Goal: Task Accomplishment & Management: Complete application form

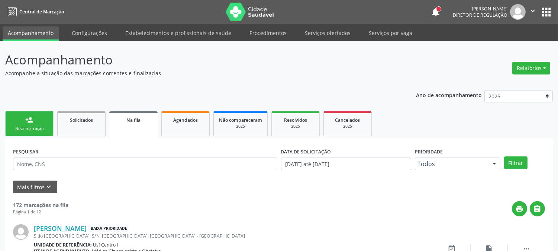
click at [36, 129] on div "Nova marcação" at bounding box center [29, 129] width 37 height 6
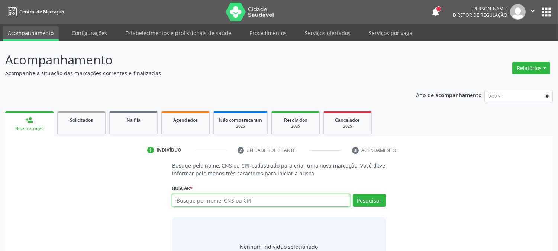
click at [204, 201] on input "text" at bounding box center [261, 200] width 178 height 13
type input "898003714090136"
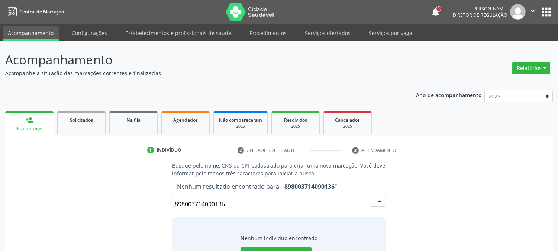
scroll to position [35, 0]
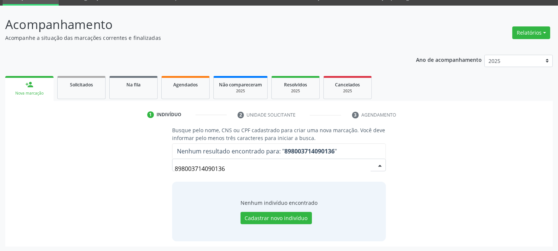
drag, startPoint x: 244, startPoint y: 173, endPoint x: 152, endPoint y: 170, distance: 92.3
click at [152, 170] on div "Busque pelo nome, CNS ou CPF cadastrado para criar uma nova marcação. Você deve…" at bounding box center [278, 183] width 537 height 115
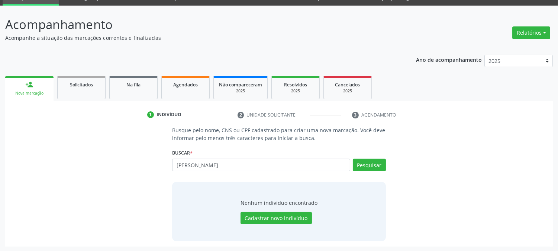
type input "[PERSON_NAME]"
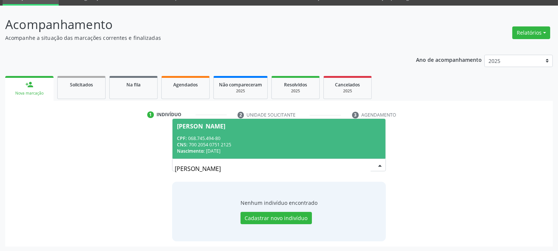
click at [240, 144] on div "CNS: 700 2054 0751 2125" at bounding box center [279, 144] width 204 height 6
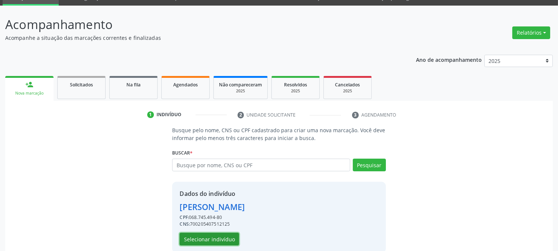
click at [226, 236] on button "Selecionar indivíduo" at bounding box center [209, 238] width 59 height 13
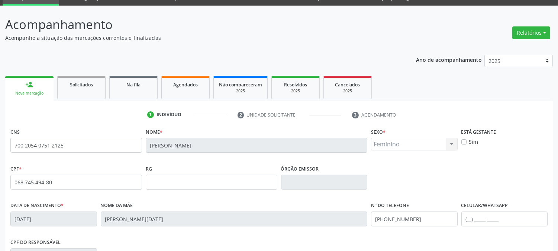
scroll to position [152, 0]
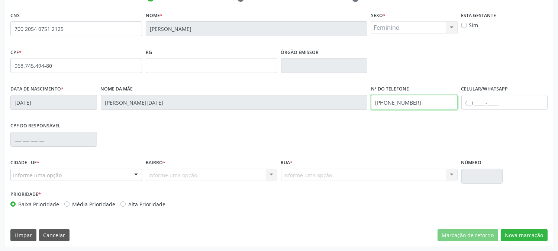
click at [279, 108] on div "Data de nascimento * [DATE] Nome da mãe [PERSON_NAME][DATE] Nº do Telefone [PHO…" at bounding box center [279, 101] width 541 height 37
click at [90, 171] on div "Informe uma opção" at bounding box center [76, 174] width 132 height 13
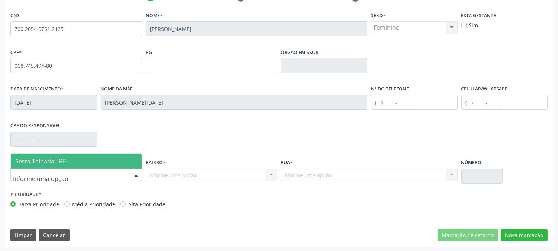
click at [80, 160] on span "Serra Talhada - PE" at bounding box center [76, 161] width 131 height 15
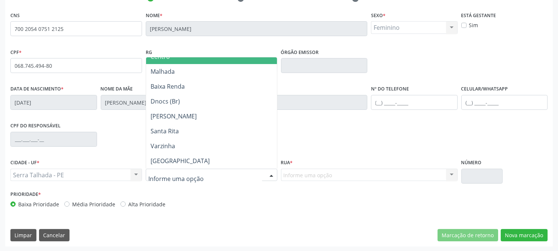
scroll to position [124, 0]
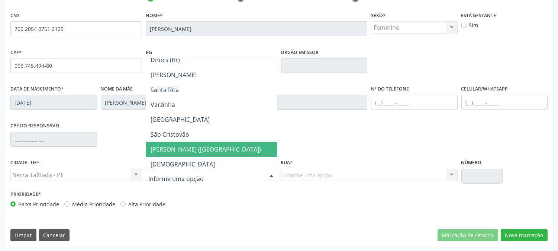
drag, startPoint x: 188, startPoint y: 142, endPoint x: 313, endPoint y: 180, distance: 131.5
click at [284, 173] on div "CIDADE - UF * [GEOGRAPHIC_DATA] - PE [GEOGRAPHIC_DATA] - PE Nenhum resultado en…" at bounding box center [279, 173] width 541 height 32
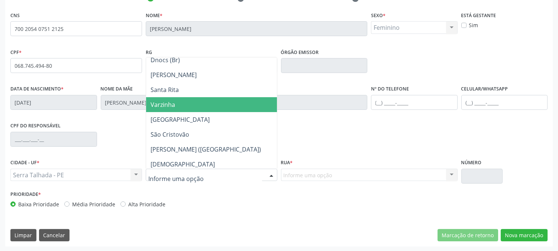
drag, startPoint x: 200, startPoint y: 103, endPoint x: 259, endPoint y: 90, distance: 60.1
click at [204, 100] on span "Varzinha" at bounding box center [211, 104] width 131 height 15
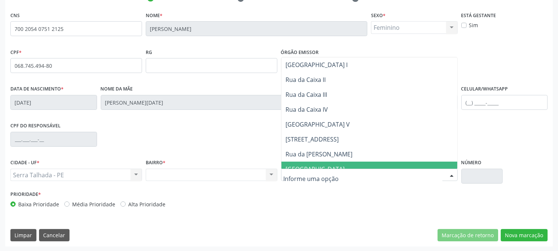
click at [319, 161] on span "[GEOGRAPHIC_DATA]" at bounding box center [369, 168] width 176 height 15
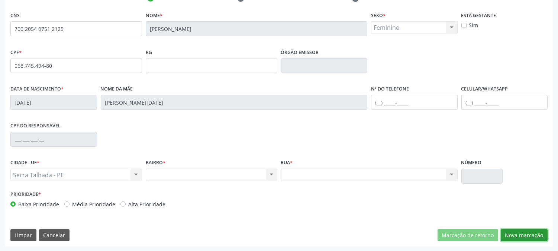
click at [518, 231] on button "Nova marcação" at bounding box center [524, 235] width 47 height 13
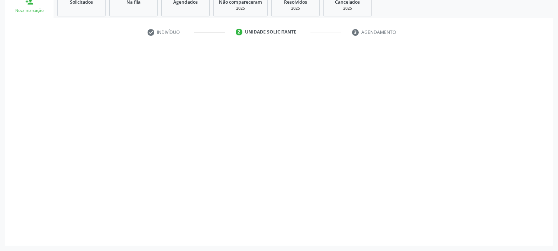
scroll to position [117, 0]
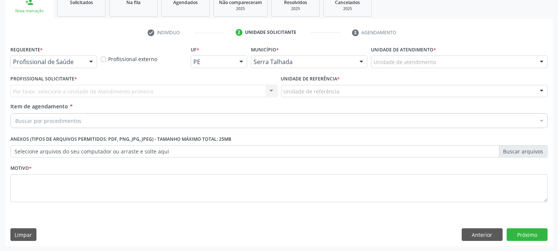
click at [62, 57] on div "Profissional de Saúde" at bounding box center [53, 61] width 87 height 13
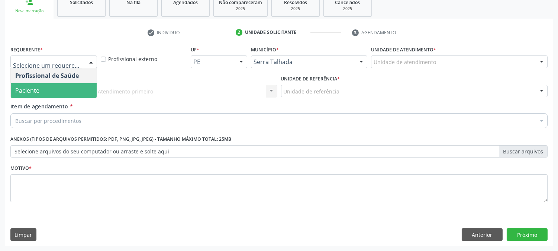
click at [64, 88] on span "Paciente" at bounding box center [54, 90] width 86 height 15
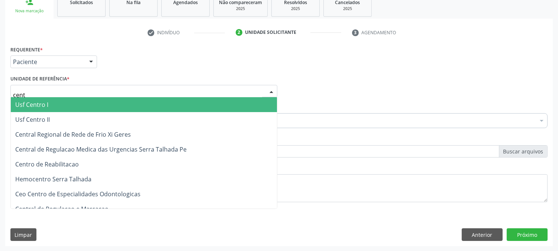
type input "centr"
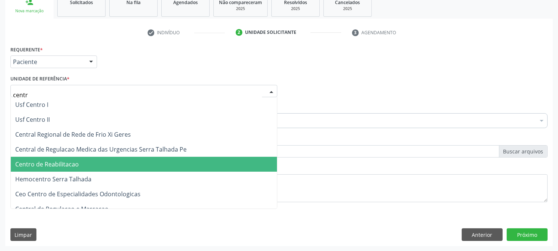
click at [117, 168] on span "Centro de Reabilitacao" at bounding box center [144, 164] width 266 height 15
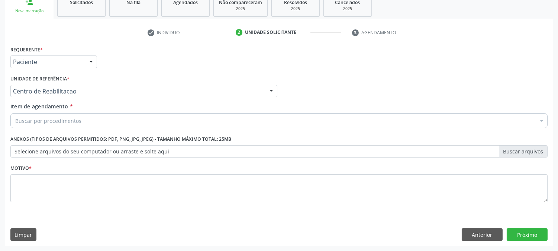
click at [96, 118] on div "Buscar por procedimentos" at bounding box center [278, 120] width 537 height 15
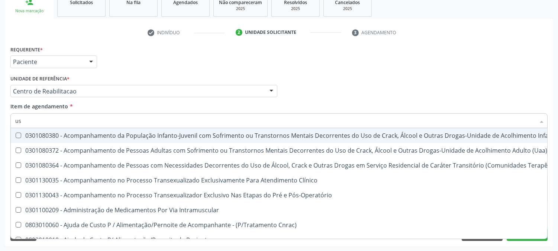
type input "usg"
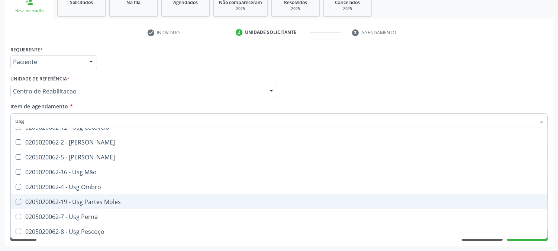
scroll to position [124, 0]
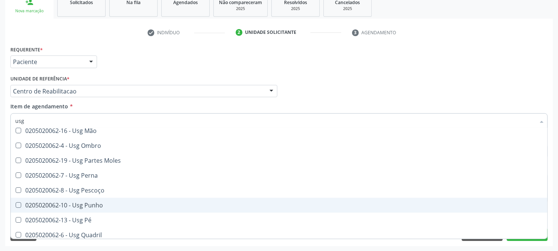
click at [112, 204] on div "0205020062-10 - Usg Punho" at bounding box center [279, 205] width 528 height 6
checkbox Punho "true"
drag, startPoint x: 0, startPoint y: 123, endPoint x: 399, endPoint y: 211, distance: 408.9
click at [0, 123] on div "Acompanhamento Acompanhe a situação das marcações correntes e finalizadas Relat…" at bounding box center [279, 87] width 558 height 328
checkbox Braço "true"
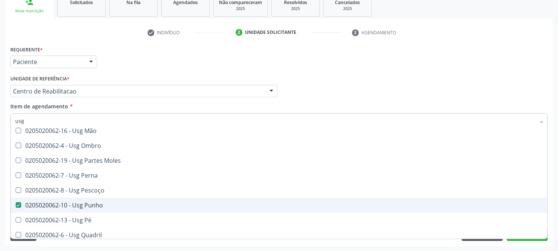
checkbox Punho "false"
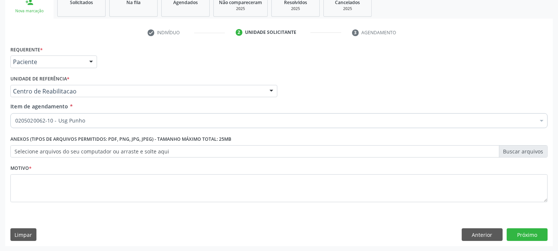
scroll to position [0, 0]
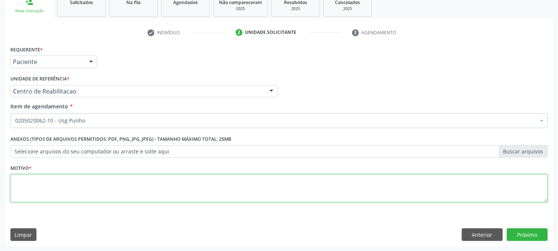
click at [349, 186] on textarea at bounding box center [278, 188] width 537 height 28
type textarea "."
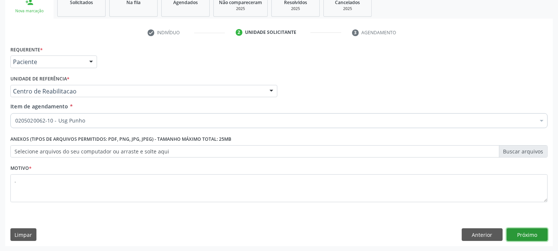
click at [523, 229] on button "Próximo" at bounding box center [527, 234] width 41 height 13
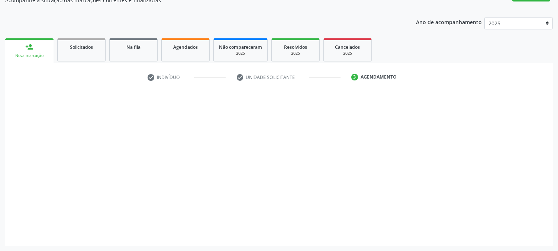
scroll to position [72, 0]
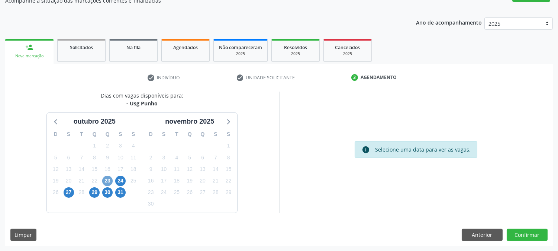
click at [104, 179] on span "23" at bounding box center [107, 180] width 10 height 10
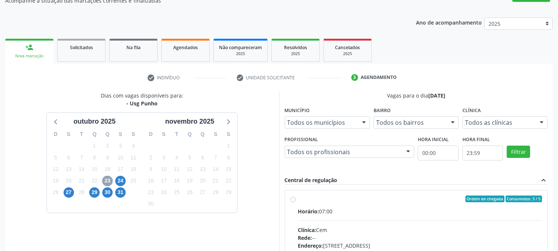
scroll to position [180, 0]
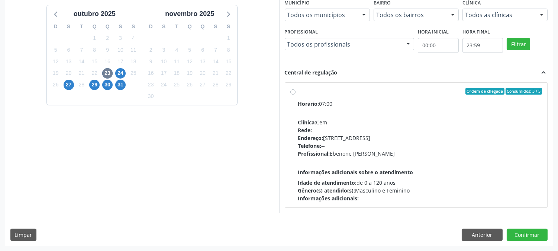
click at [435, 142] on div "Telefone: --" at bounding box center [420, 146] width 244 height 8
click at [296, 94] on input "Ordem de chegada Consumidos: 3 / 5 Horário: 07:00 Clínica: Cem Rede: -- Endereç…" at bounding box center [292, 91] width 5 height 7
radio input "true"
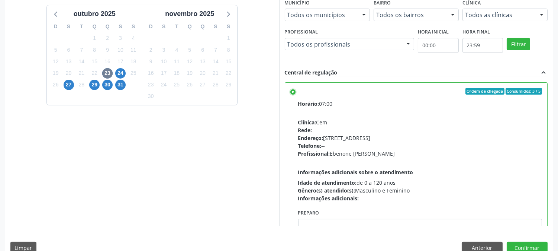
scroll to position [193, 0]
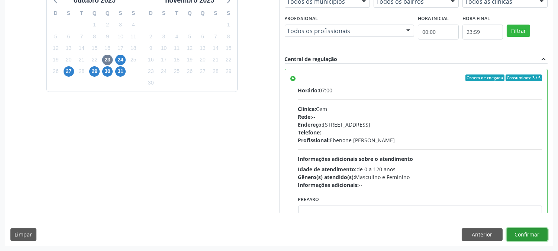
click at [534, 239] on button "Confirmar" at bounding box center [527, 234] width 41 height 13
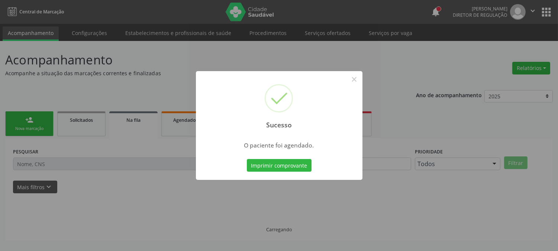
scroll to position [0, 0]
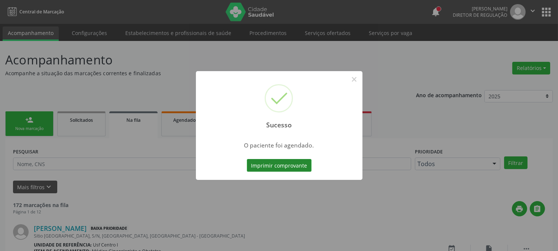
click at [278, 159] on button "Imprimir comprovante" at bounding box center [279, 165] width 65 height 13
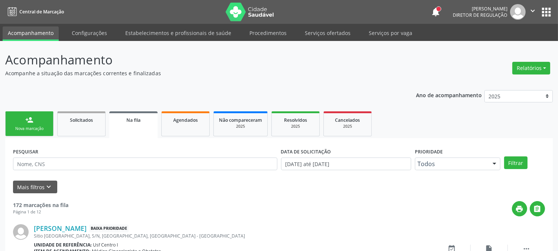
click at [22, 116] on link "person_add Nova marcação" at bounding box center [29, 123] width 48 height 25
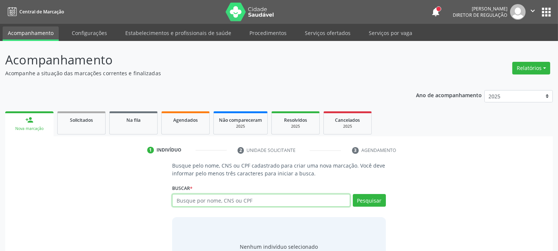
click at [250, 202] on input "text" at bounding box center [261, 200] width 178 height 13
type input "m"
type input "708405237997267"
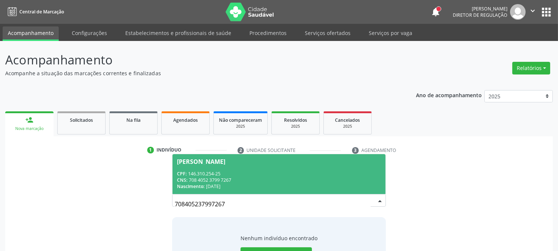
click at [240, 164] on span "[PERSON_NAME] CPF: 146.310.254-25 CNS: 708 4052 3799 7267 Nascimento: [DATE]" at bounding box center [279, 174] width 213 height 40
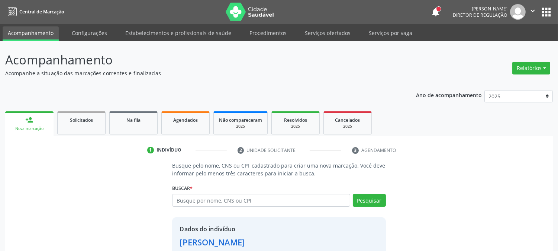
scroll to position [47, 0]
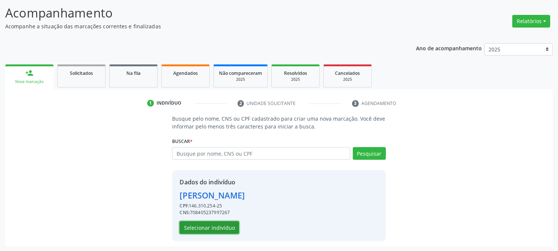
click at [210, 225] on button "Selecionar indivíduo" at bounding box center [209, 227] width 59 height 13
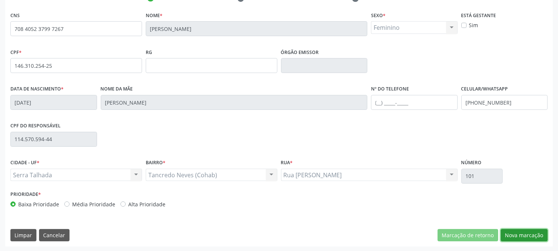
click at [526, 235] on button "Nova marcação" at bounding box center [524, 235] width 47 height 13
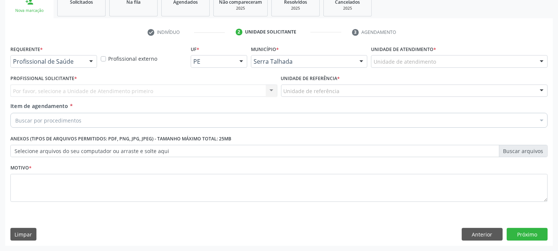
scroll to position [117, 0]
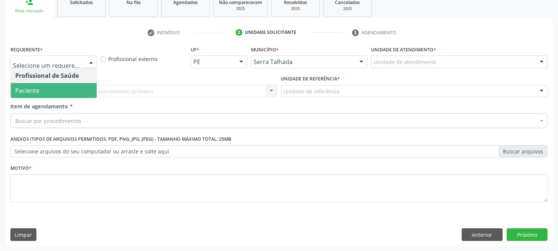
click at [43, 90] on span "Paciente" at bounding box center [54, 90] width 86 height 15
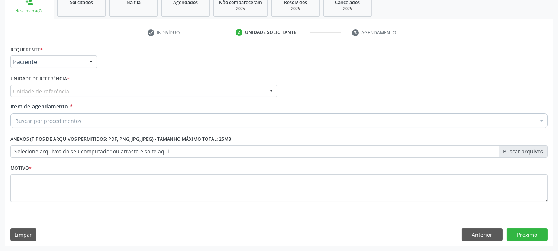
click at [43, 85] on div "Unidade de referência" at bounding box center [143, 91] width 267 height 13
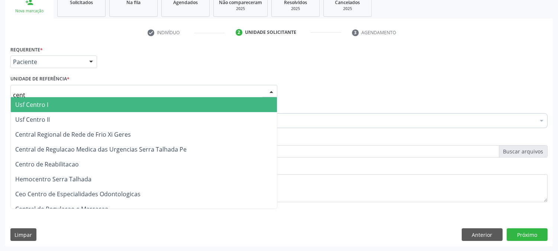
type input "centr"
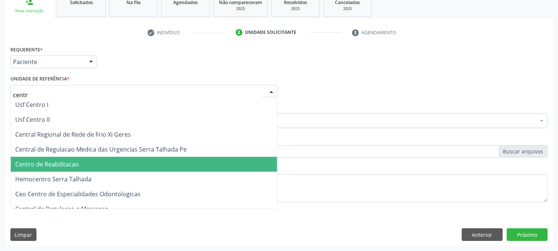
click at [91, 157] on span "Centro de Reabilitacao" at bounding box center [144, 164] width 266 height 15
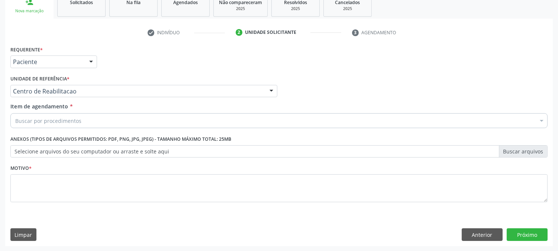
click at [81, 119] on div "Buscar por procedimentos" at bounding box center [278, 120] width 537 height 15
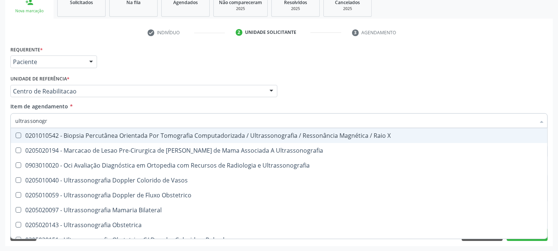
type input "ultrassonogra"
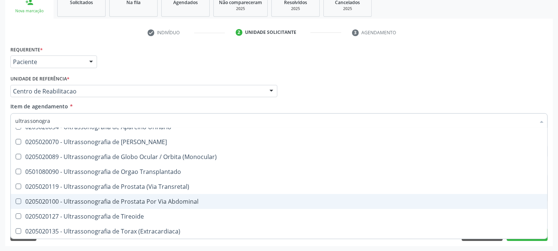
scroll to position [161, 0]
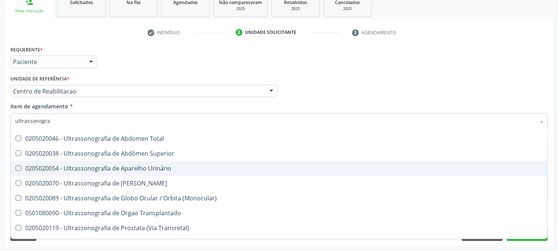
click at [168, 170] on div "0205020054 - Ultrassonografia de Aparelho Urinário" at bounding box center [279, 168] width 528 height 6
checkbox Urinário "true"
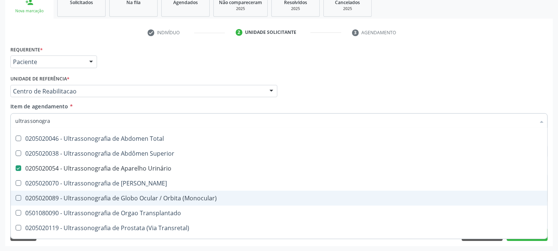
scroll to position [202, 0]
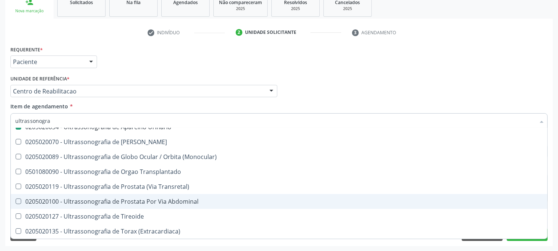
click at [0, 133] on div "Acompanhamento Acompanhe a situação das marcações correntes e finalizadas Relat…" at bounding box center [279, 87] width 558 height 328
checkbox Ultrassonografia "true"
checkbox Urinário "false"
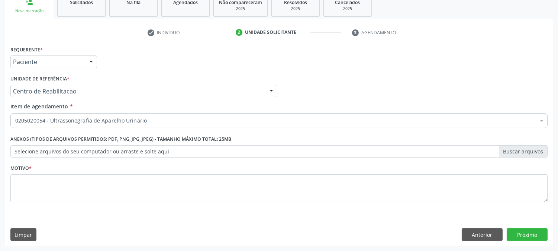
scroll to position [0, 0]
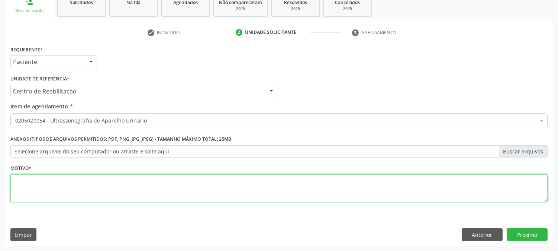
click at [204, 198] on textarea at bounding box center [278, 188] width 537 height 28
type textarea "."
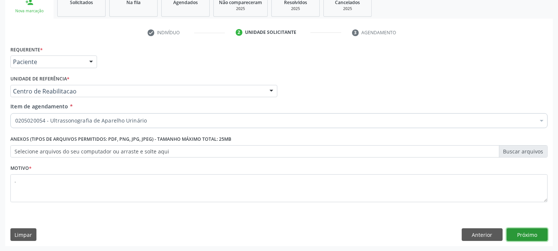
click at [532, 234] on button "Próximo" at bounding box center [527, 234] width 41 height 13
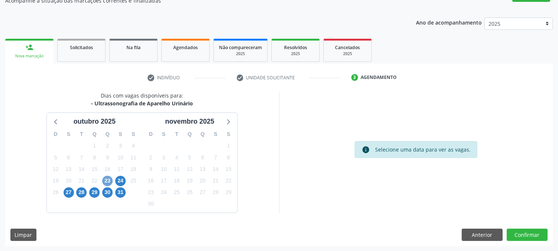
click at [109, 182] on span "23" at bounding box center [107, 180] width 10 height 10
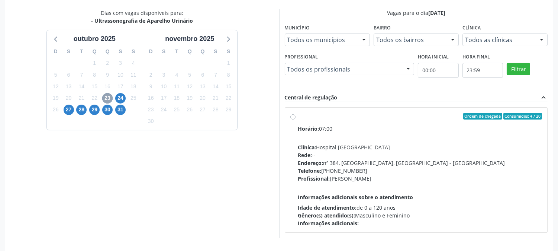
scroll to position [180, 0]
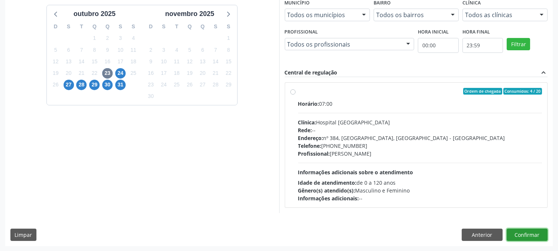
click at [535, 235] on button "Confirmar" at bounding box center [527, 234] width 41 height 13
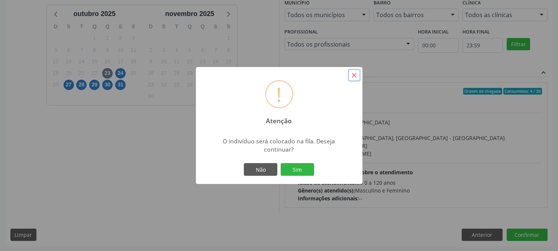
click at [360, 76] on button "×" at bounding box center [354, 75] width 13 height 13
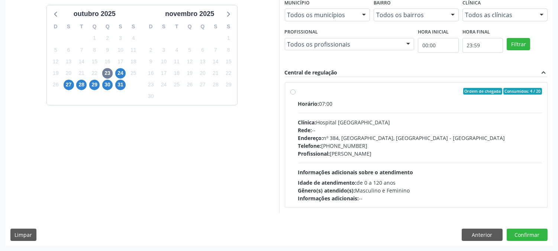
click at [375, 134] on div "Endereço: nº 384, [GEOGRAPHIC_DATA], [GEOGRAPHIC_DATA] - [GEOGRAPHIC_DATA]" at bounding box center [420, 138] width 244 height 8
click at [296, 94] on input "Ordem de chegada Consumidos: 4 / 20 Horário: 07:00 Clínica: Hospital [GEOGRAPHI…" at bounding box center [292, 91] width 5 height 7
radio input "true"
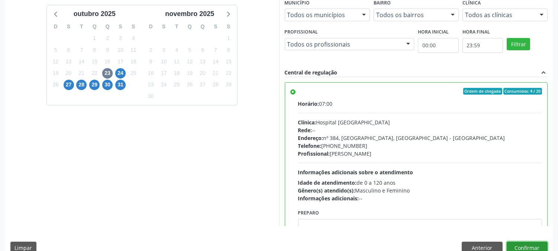
click at [529, 248] on button "Confirmar" at bounding box center [527, 247] width 41 height 13
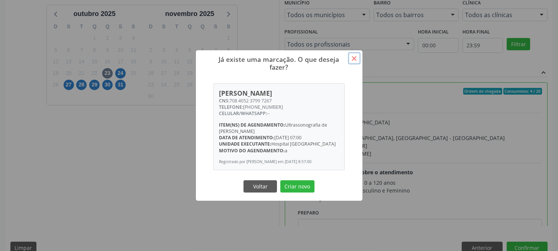
click at [357, 57] on button "×" at bounding box center [354, 58] width 13 height 13
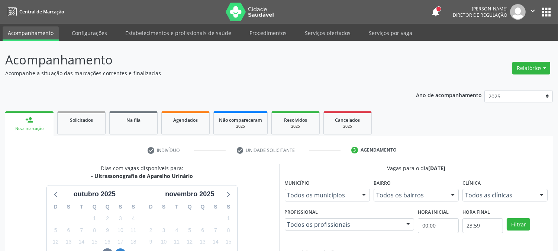
scroll to position [193, 0]
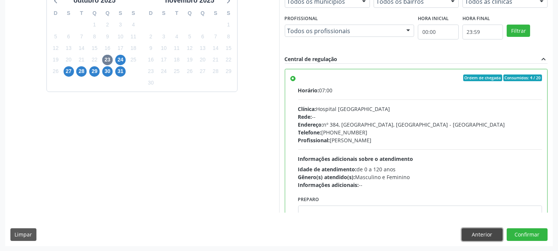
click at [470, 238] on button "Anterior" at bounding box center [482, 234] width 41 height 13
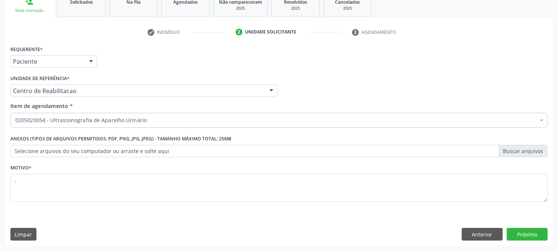
scroll to position [117, 0]
click at [470, 237] on button "Anterior" at bounding box center [482, 234] width 41 height 13
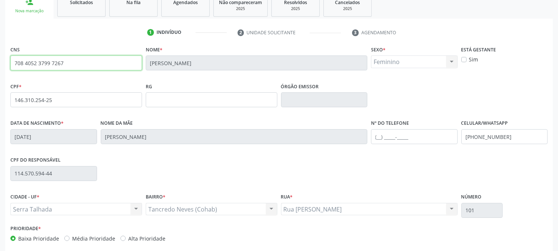
drag, startPoint x: 65, startPoint y: 65, endPoint x: 7, endPoint y: 65, distance: 57.6
click at [7, 65] on div "CNS 708 4052 3799 7267 [GEOGRAPHIC_DATA] * [PERSON_NAME] dos Anjos Sexo * Femin…" at bounding box center [279, 162] width 548 height 236
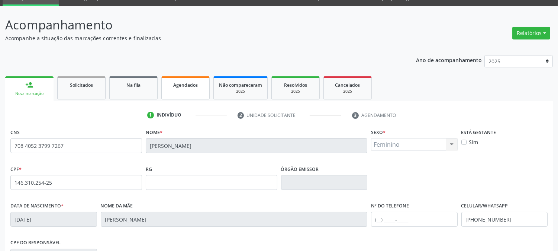
click at [180, 86] on span "Agendados" at bounding box center [185, 85] width 25 height 6
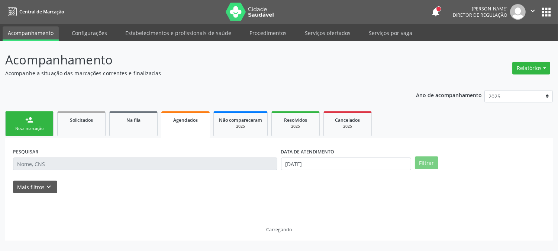
scroll to position [0, 0]
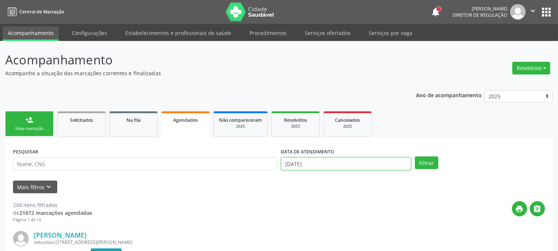
click at [299, 165] on input "[DATE]" at bounding box center [346, 163] width 130 height 13
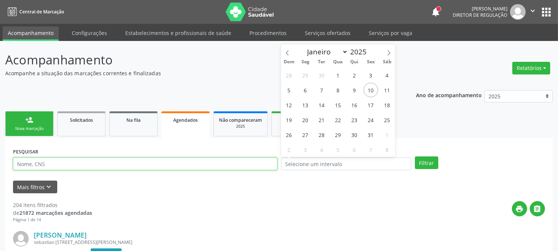
click at [254, 168] on input "text" at bounding box center [145, 163] width 264 height 13
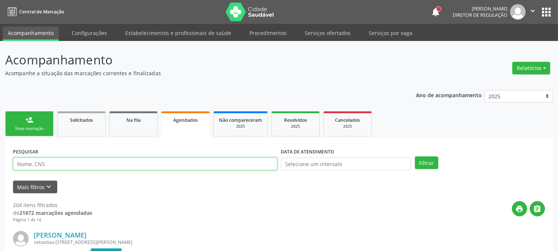
paste input "708 4052 3799 7267"
type input "708 4052 3799 7267"
click at [415, 156] on button "Filtrar" at bounding box center [426, 162] width 23 height 13
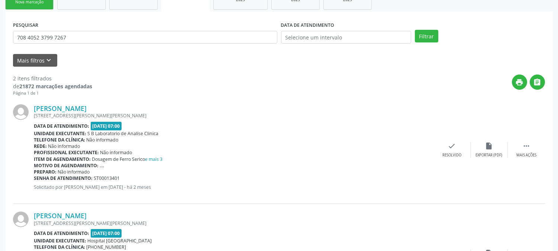
scroll to position [199, 0]
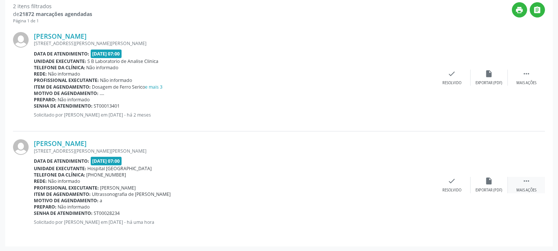
click at [523, 190] on div "Mais ações" at bounding box center [526, 189] width 20 height 5
click at [379, 186] on div "print Imprimir" at bounding box center [377, 185] width 37 height 16
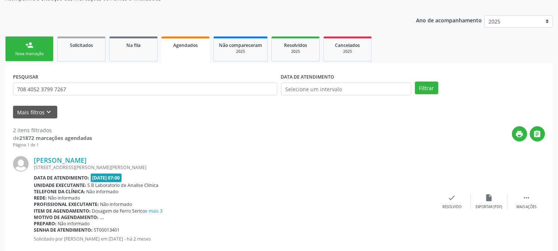
scroll to position [0, 0]
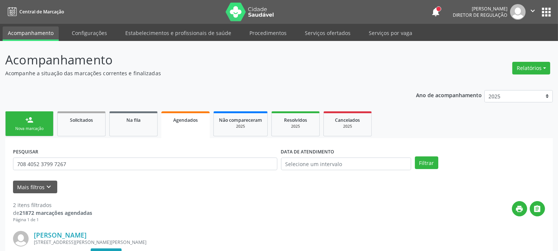
click at [531, 9] on icon "" at bounding box center [533, 11] width 8 height 8
click at [500, 42] on link "Sair" at bounding box center [513, 45] width 51 height 10
